Goal: Check status

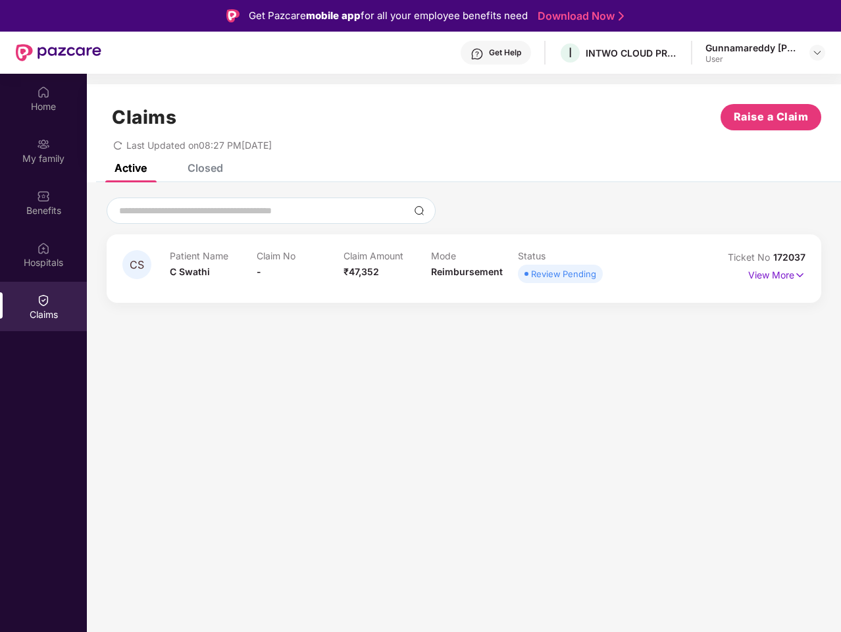
click at [421, 316] on div "CS Patient Name C Swathi Claim No - Claim Amount ₹47,352 Mode Reimbursement Sta…" at bounding box center [464, 249] width 755 height 134
click at [496, 53] on div "Get Help" at bounding box center [505, 52] width 32 height 11
click at [818, 53] on img at bounding box center [817, 52] width 11 height 11
click at [43, 98] on img at bounding box center [43, 92] width 13 height 13
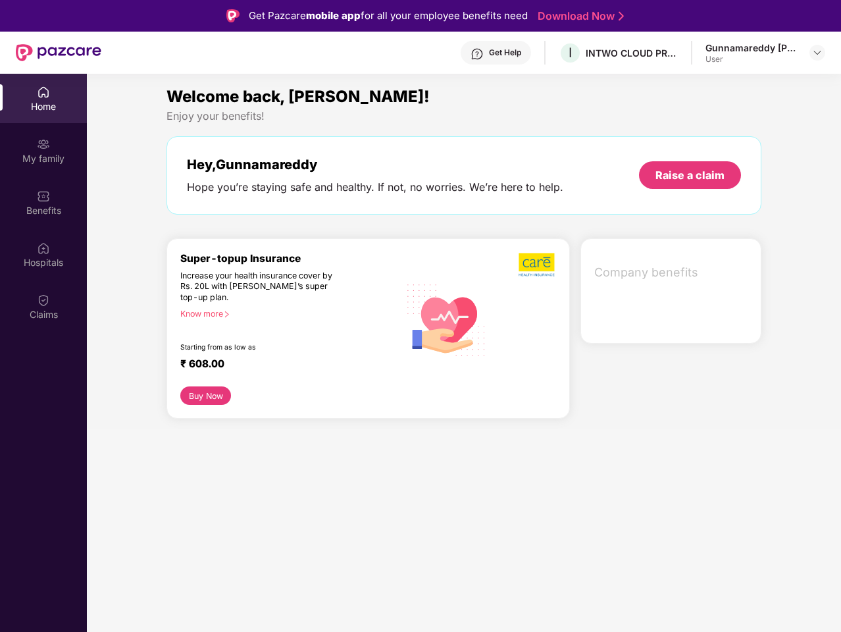
click at [43, 150] on img at bounding box center [43, 144] width 13 height 13
